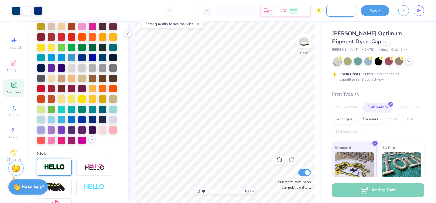
type input "dad parents weekend"
click at [378, 13] on button "Save" at bounding box center [375, 10] width 29 height 11
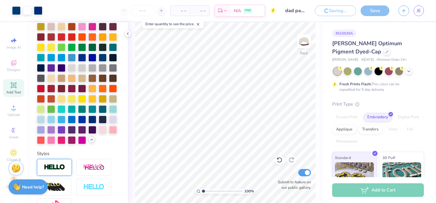
click at [383, 8] on div "Art colors – – Per Item – – Total Est. Delivery N/A FREE Design Title dad paren…" at bounding box center [218, 101] width 436 height 203
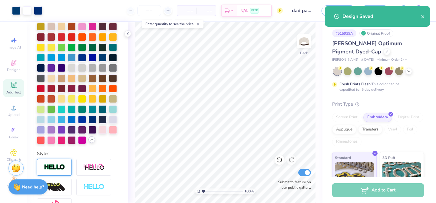
click at [426, 18] on div "Design Saved" at bounding box center [377, 16] width 105 height 21
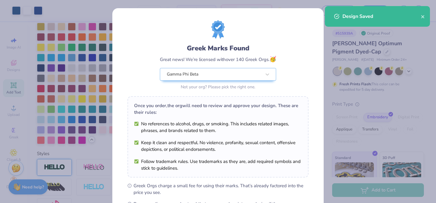
scroll to position [81, 0]
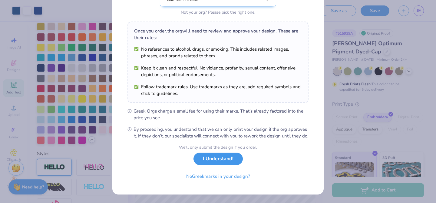
click at [218, 161] on button "I Understand!" at bounding box center [217, 158] width 49 height 12
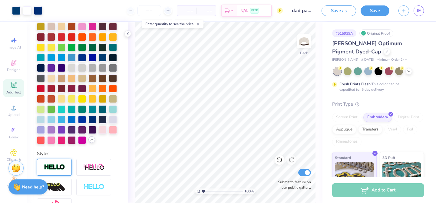
click at [424, 13] on div "JE" at bounding box center [419, 10] width 10 height 11
click at [419, 12] on span "JE" at bounding box center [419, 10] width 4 height 7
